Goal: Transaction & Acquisition: Purchase product/service

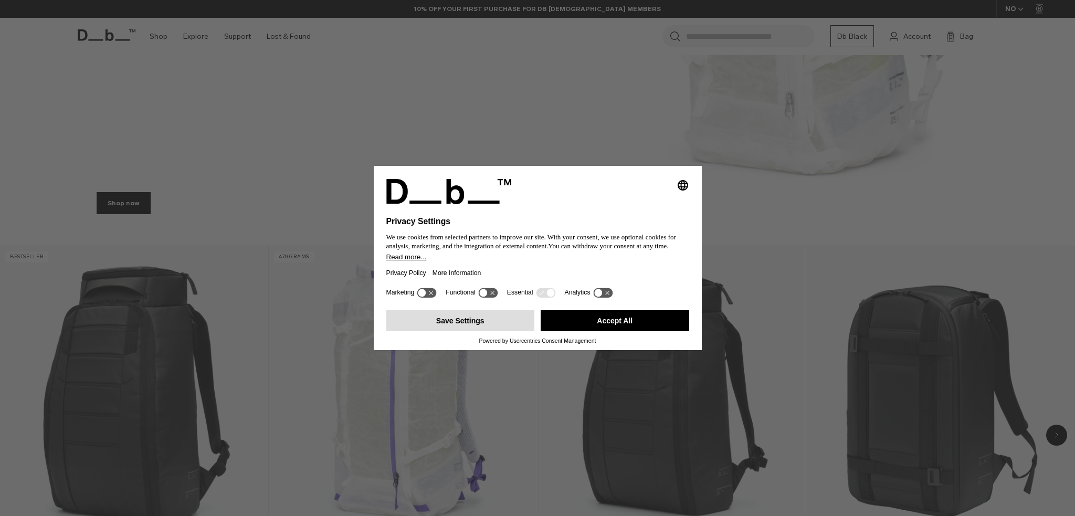
click at [497, 326] on button "Save Settings" at bounding box center [460, 320] width 149 height 21
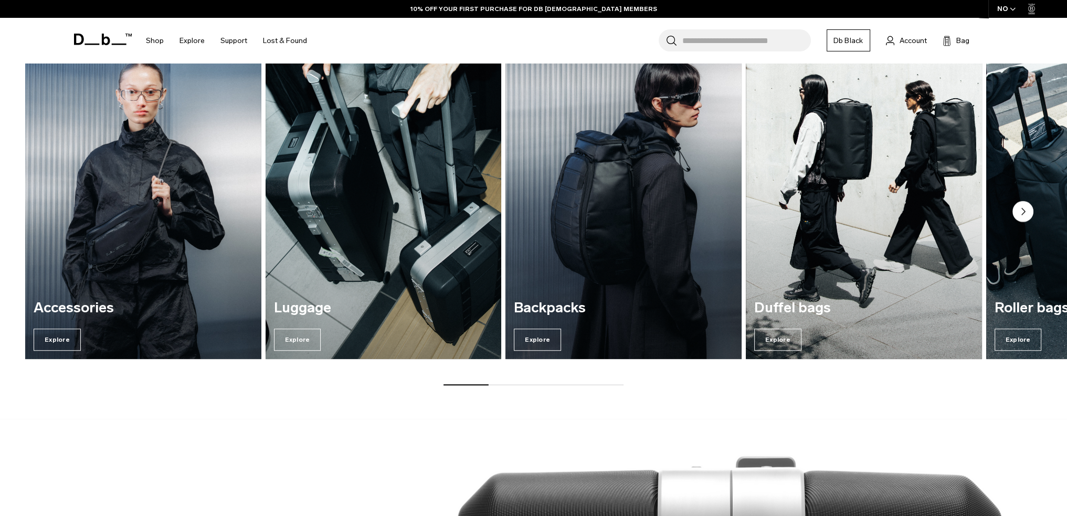
scroll to position [1103, 0]
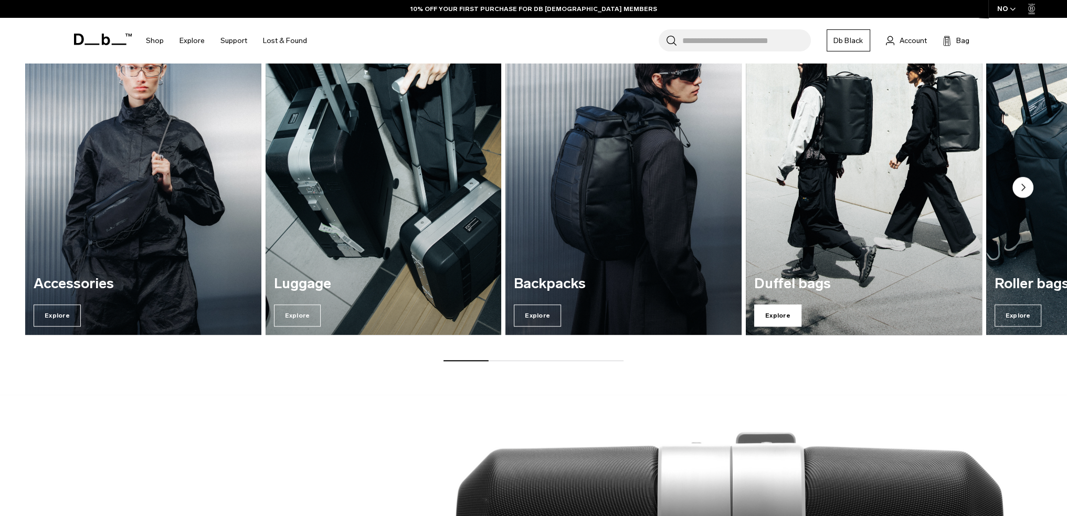
click at [788, 310] on span "Explore" at bounding box center [778, 316] width 47 height 22
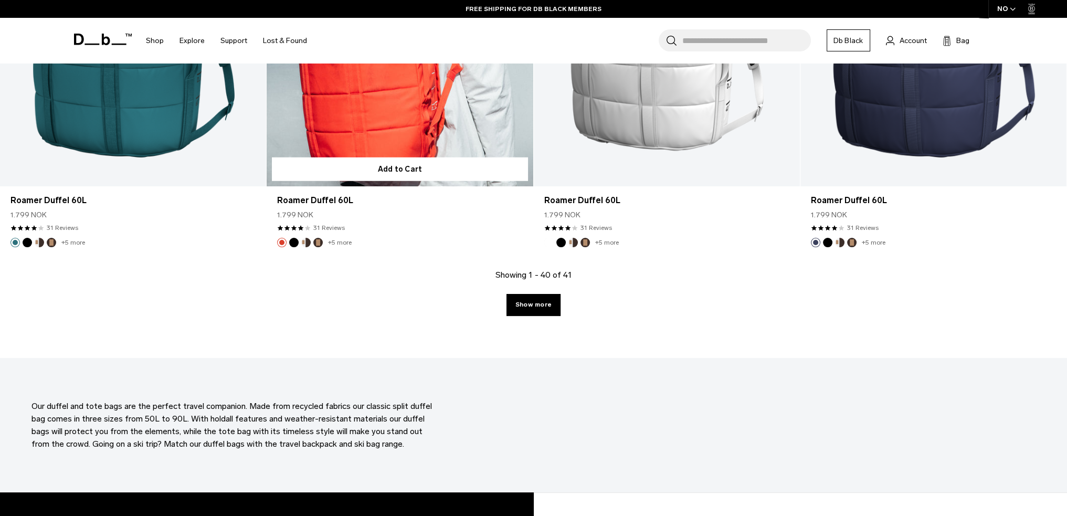
scroll to position [3833, 0]
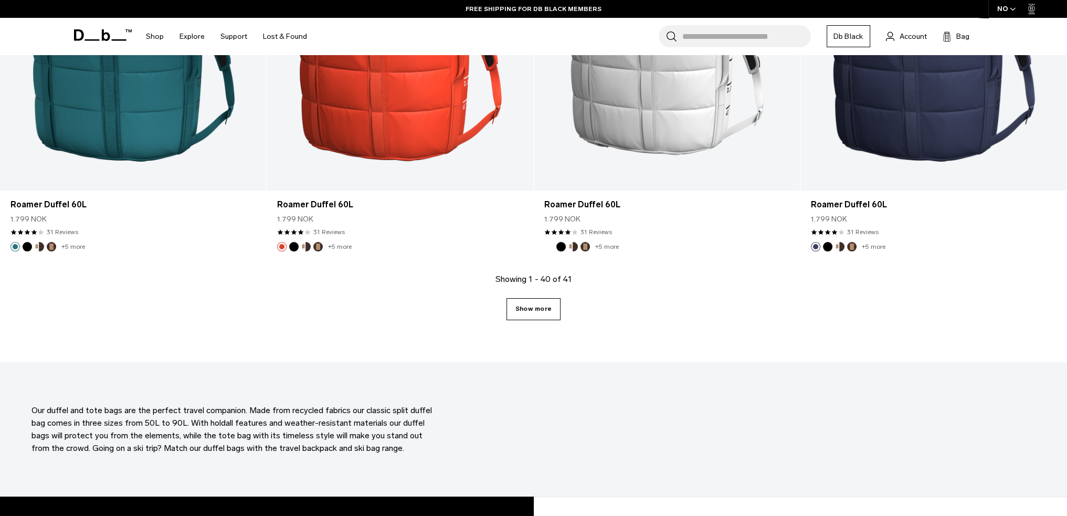
click at [533, 314] on link "Show more" at bounding box center [534, 309] width 54 height 22
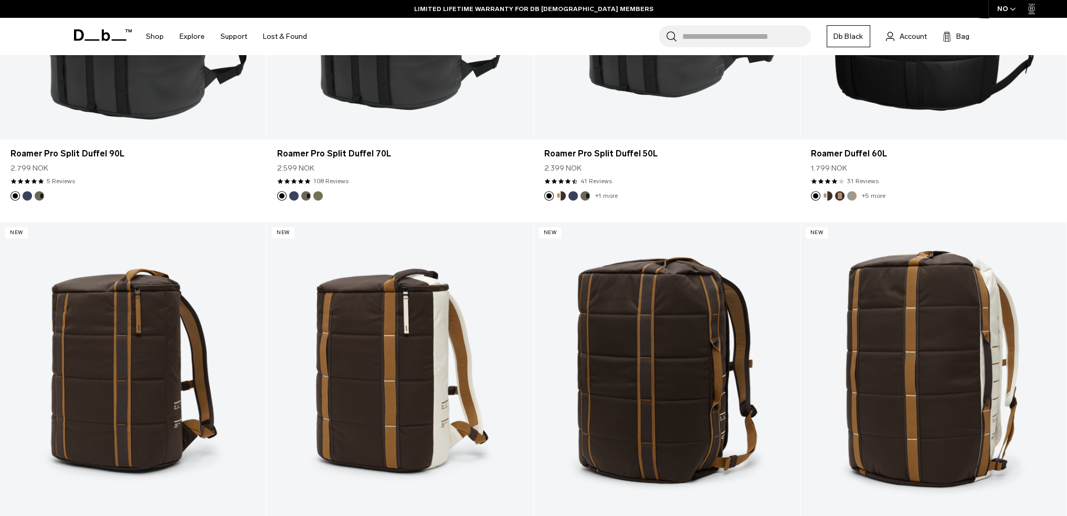
scroll to position [207, 0]
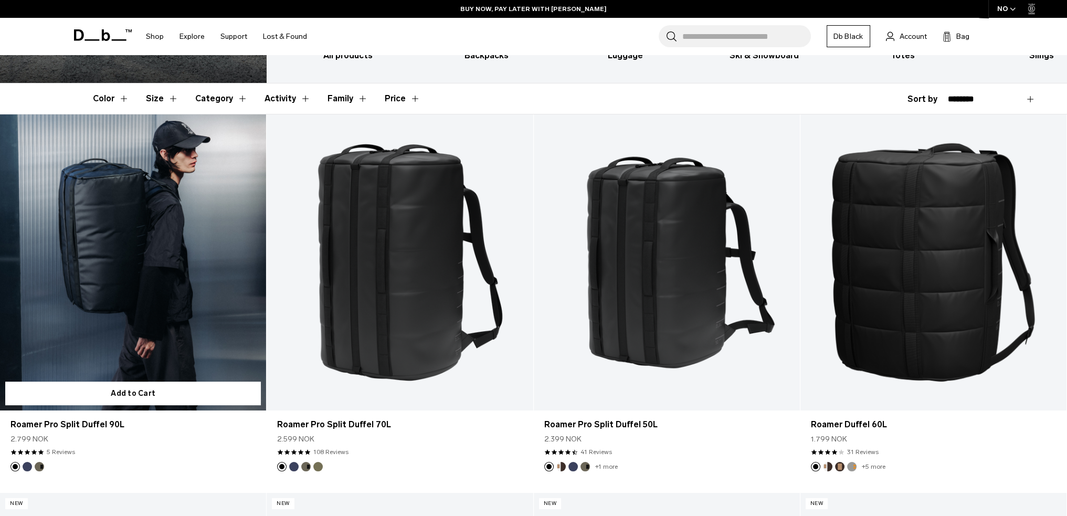
click at [183, 301] on link "Roamer Pro Split Duffel 90L" at bounding box center [133, 262] width 266 height 296
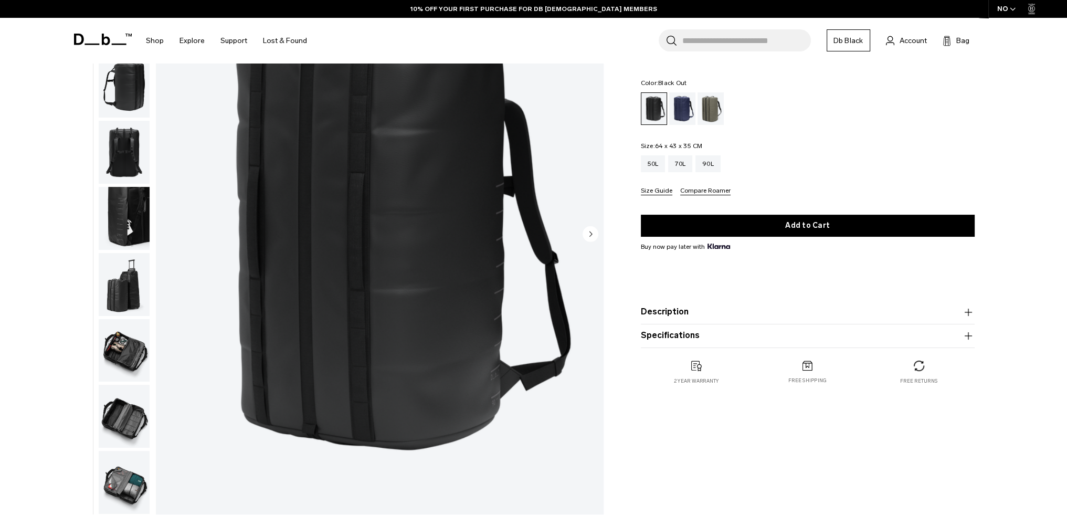
scroll to position [158, 0]
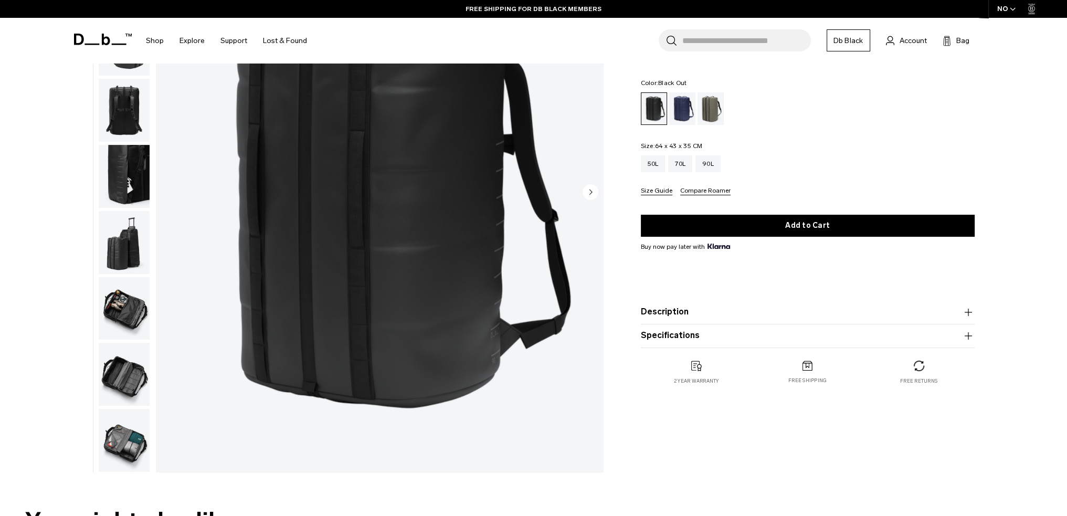
click at [128, 380] on img "button" at bounding box center [124, 374] width 51 height 63
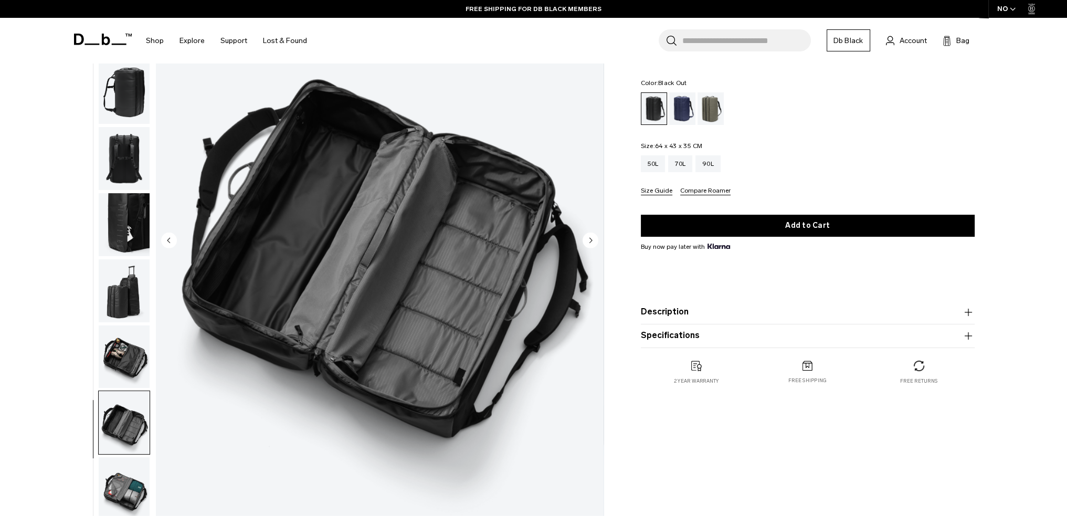
scroll to position [53, 0]
